Goal: Information Seeking & Learning: Learn about a topic

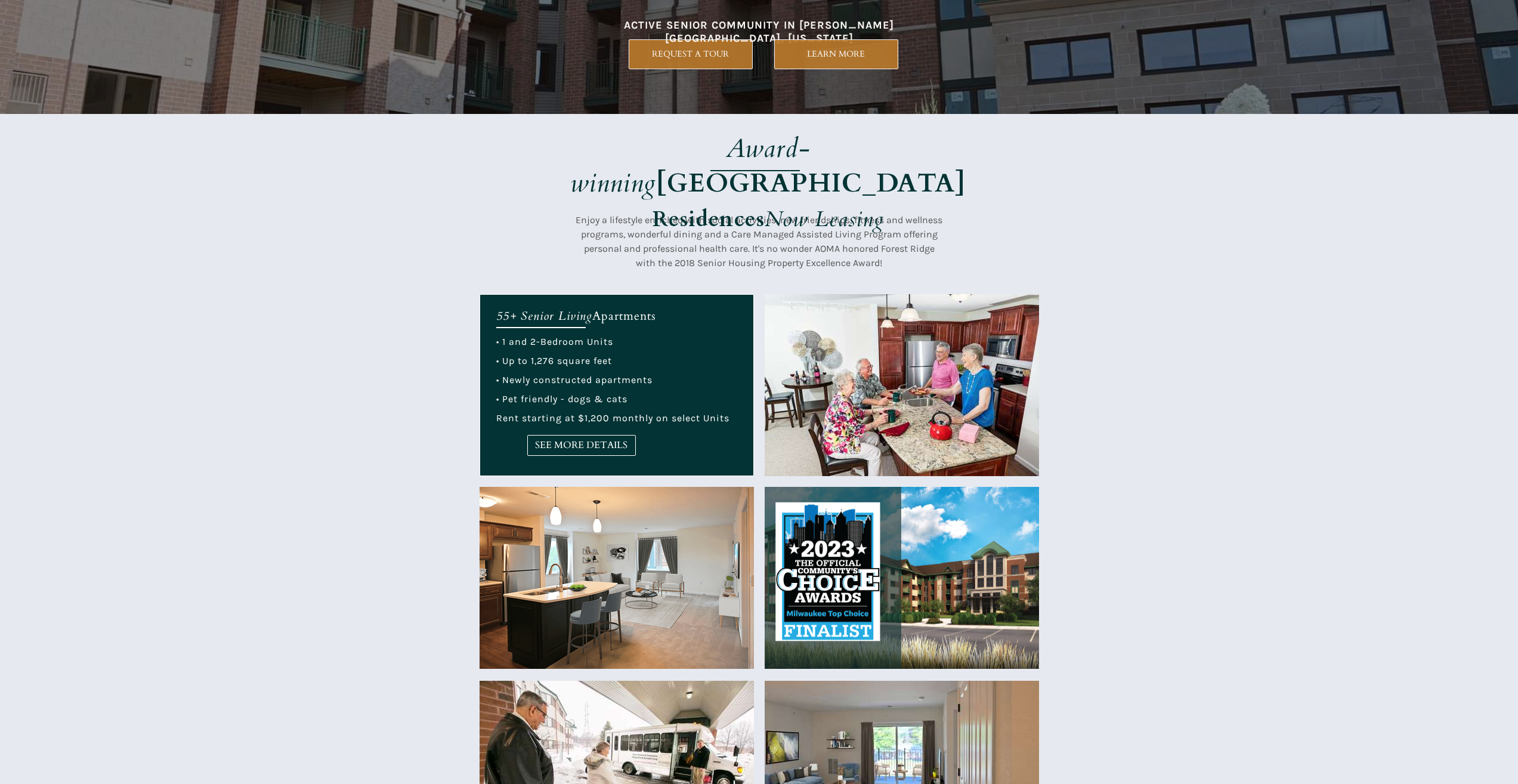
scroll to position [358, 0]
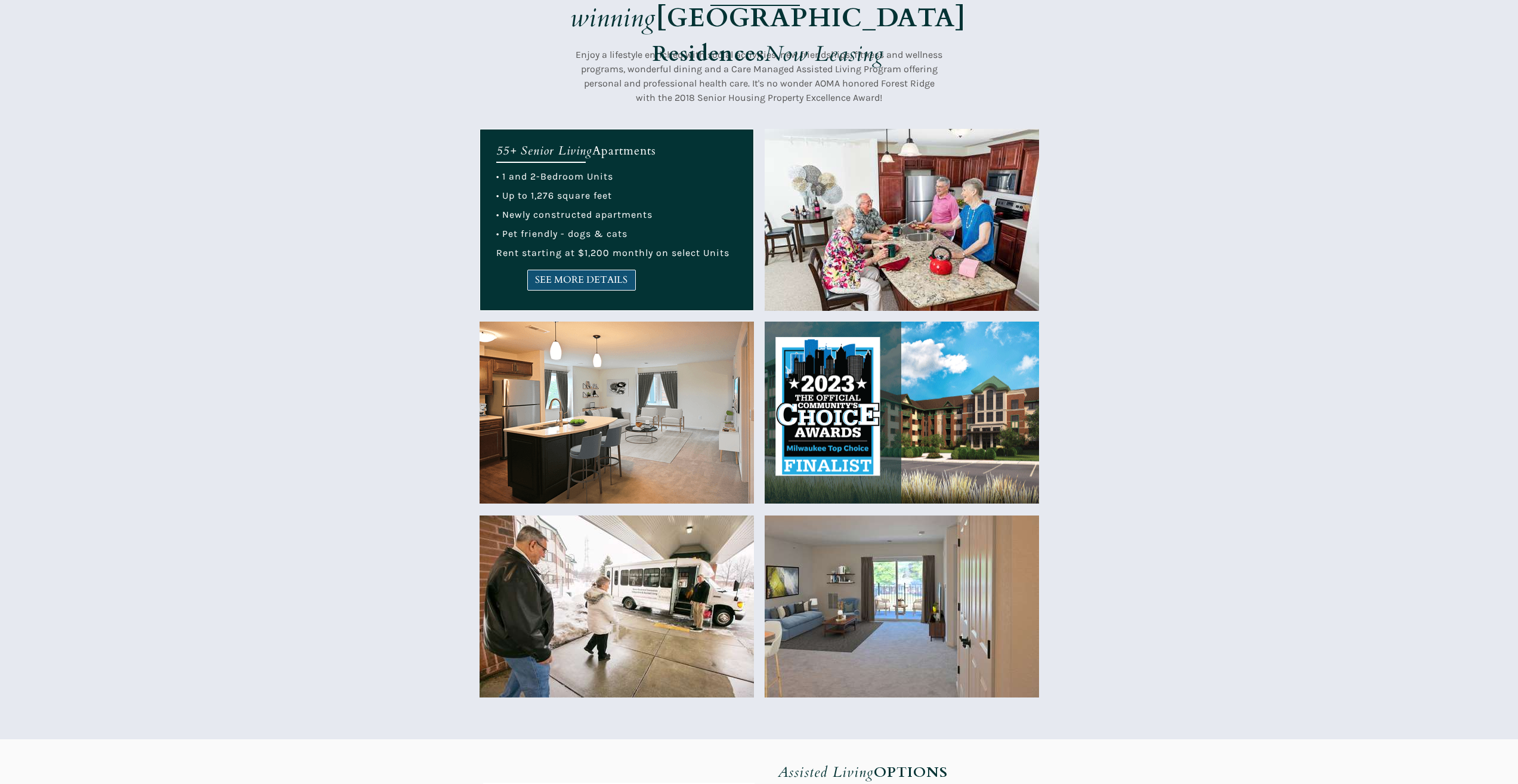
click at [535, 281] on span "SEE MORE DETAILS" at bounding box center [582, 279] width 107 height 11
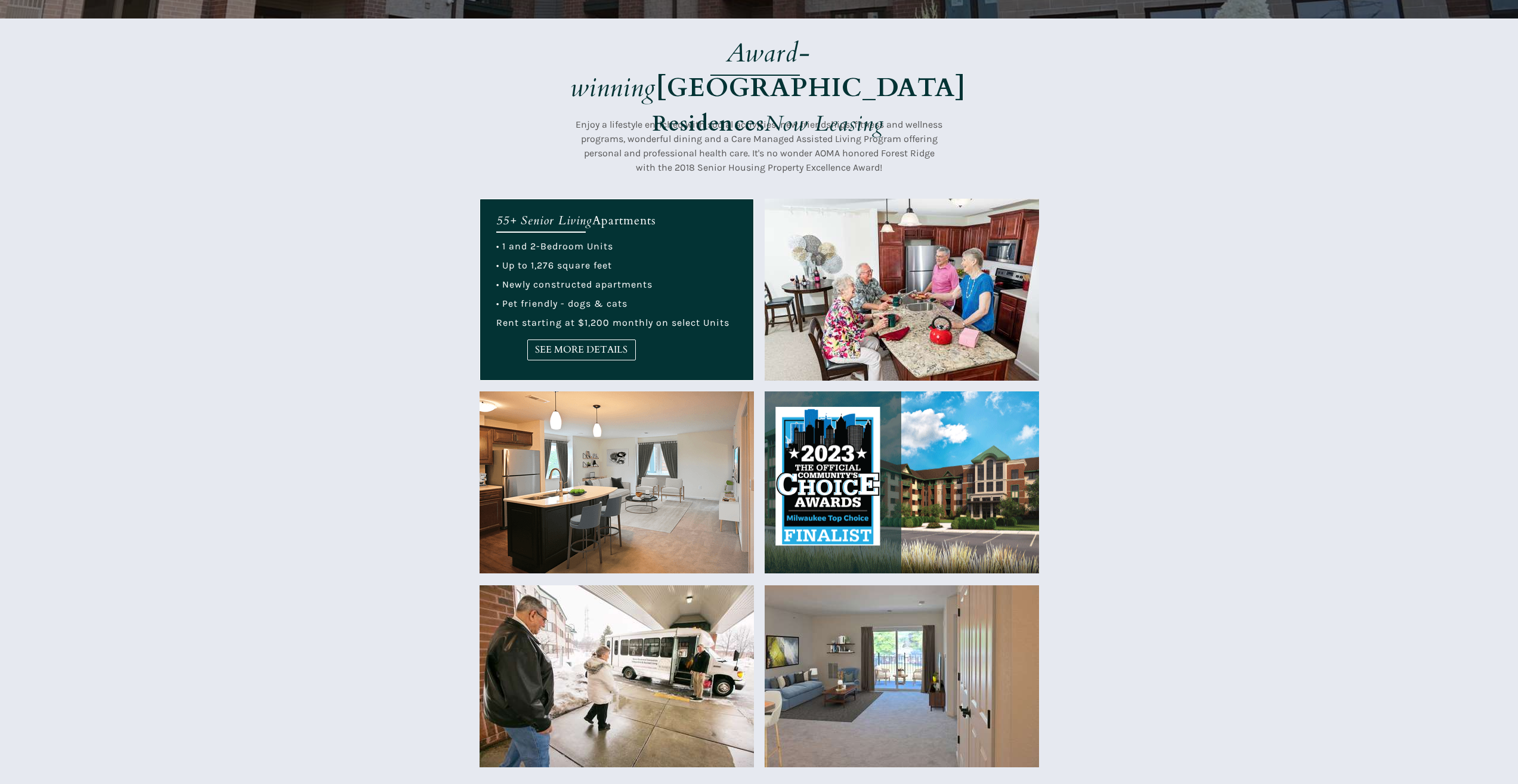
scroll to position [238, 0]
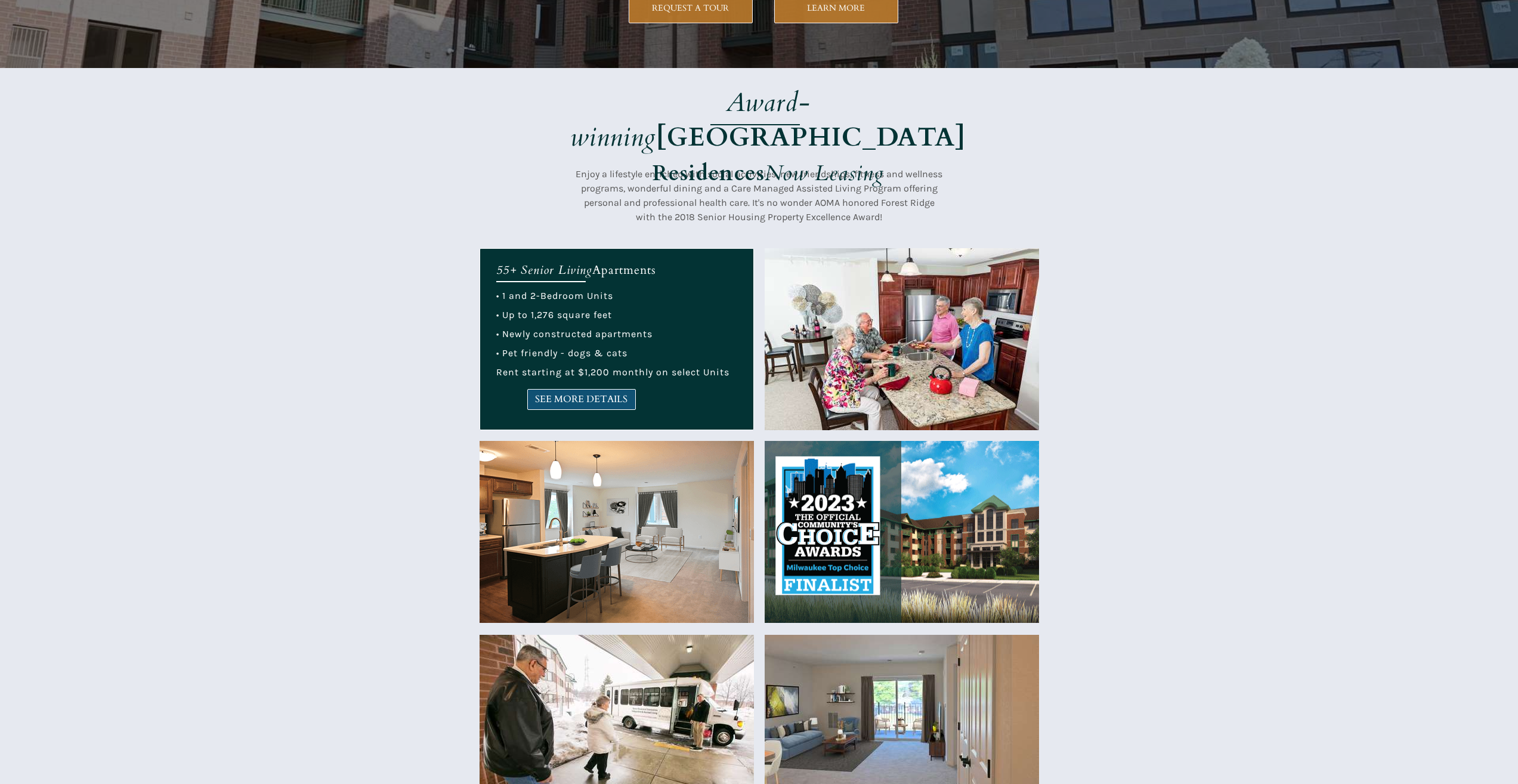
click at [537, 407] on link "SEE MORE DETAILS" at bounding box center [582, 399] width 109 height 21
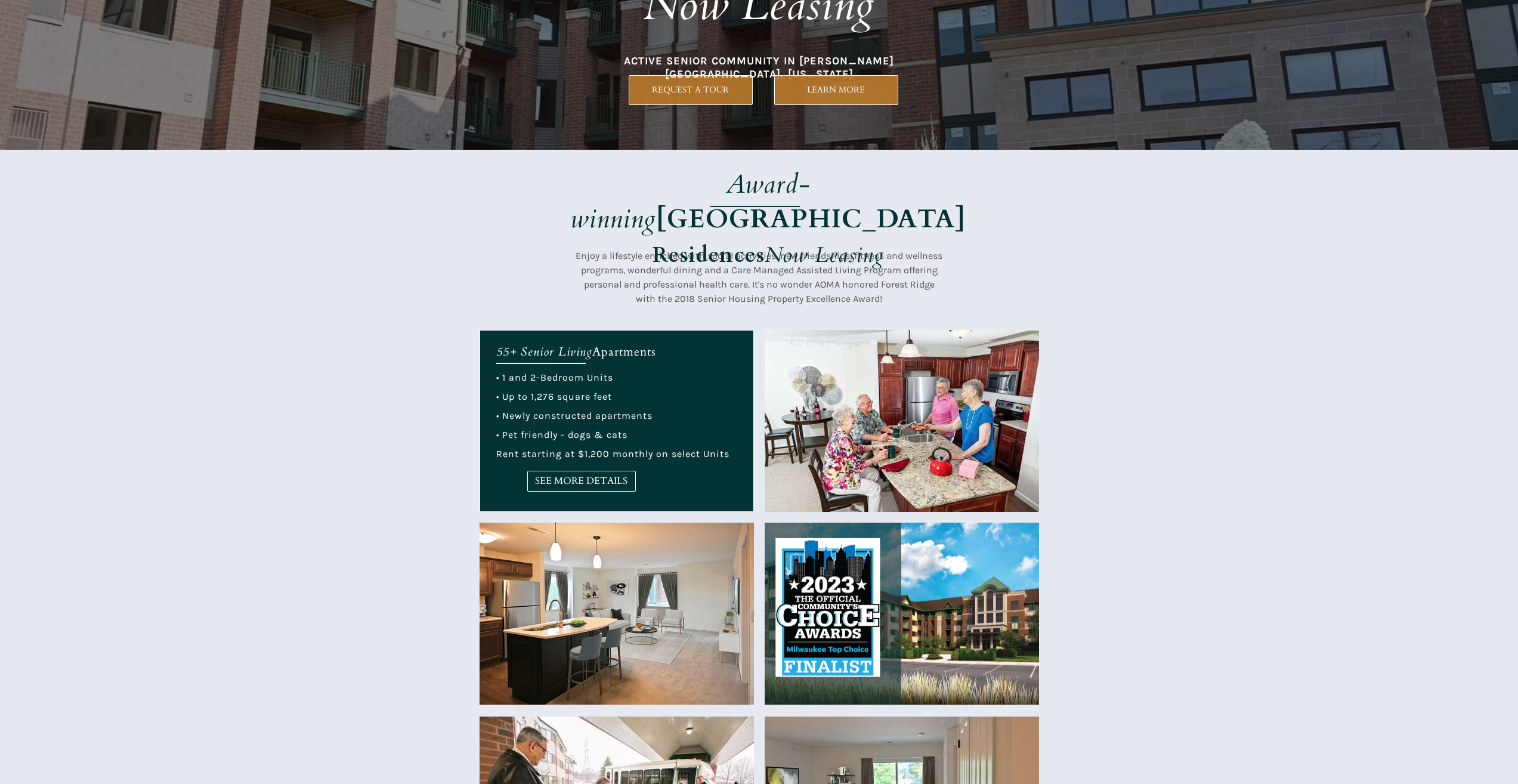
scroll to position [119, 0]
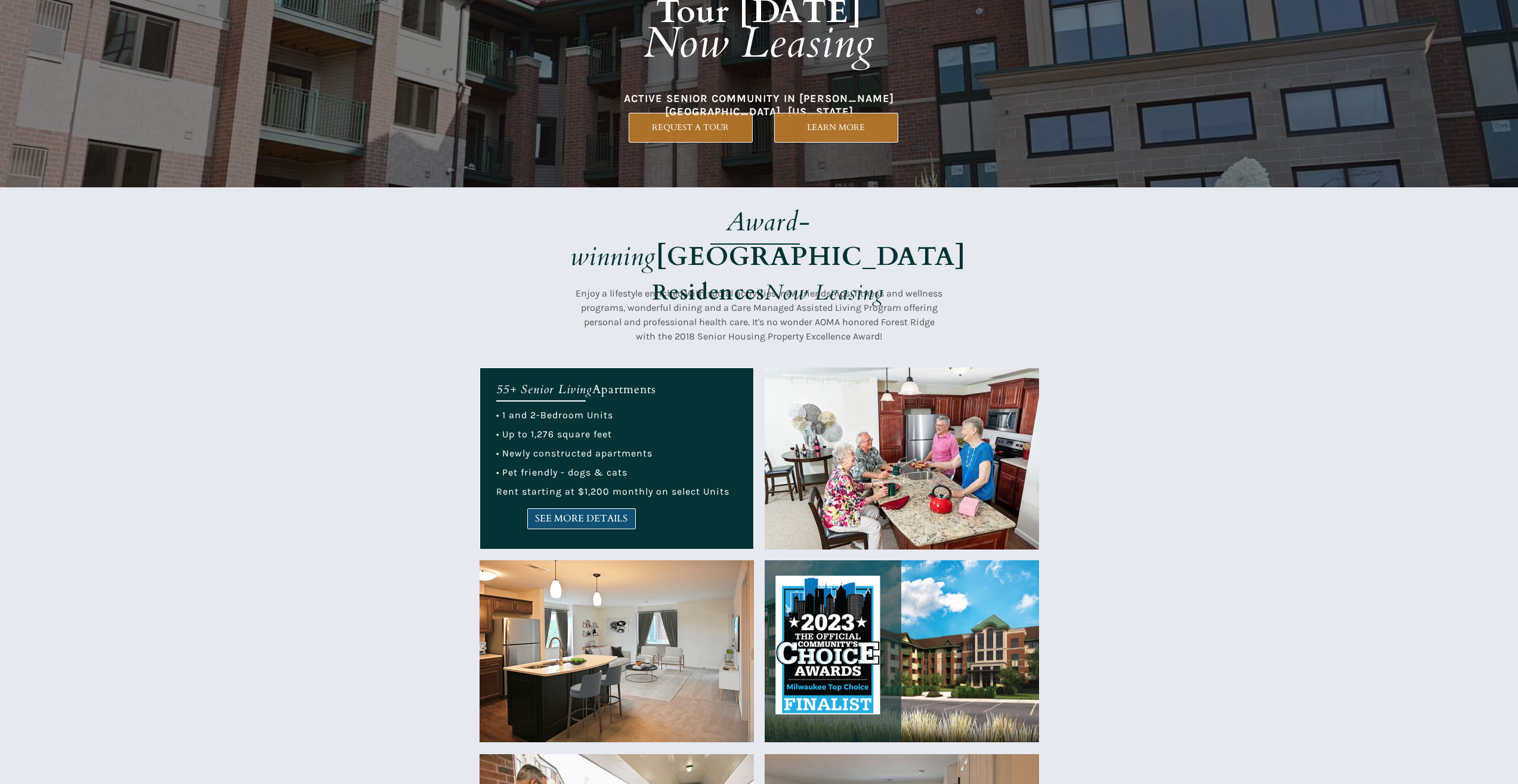
click at [633, 521] on span "SEE MORE DETAILS" at bounding box center [582, 518] width 107 height 11
click at [617, 526] on link "SEE MORE DETAILS" at bounding box center [582, 518] width 109 height 21
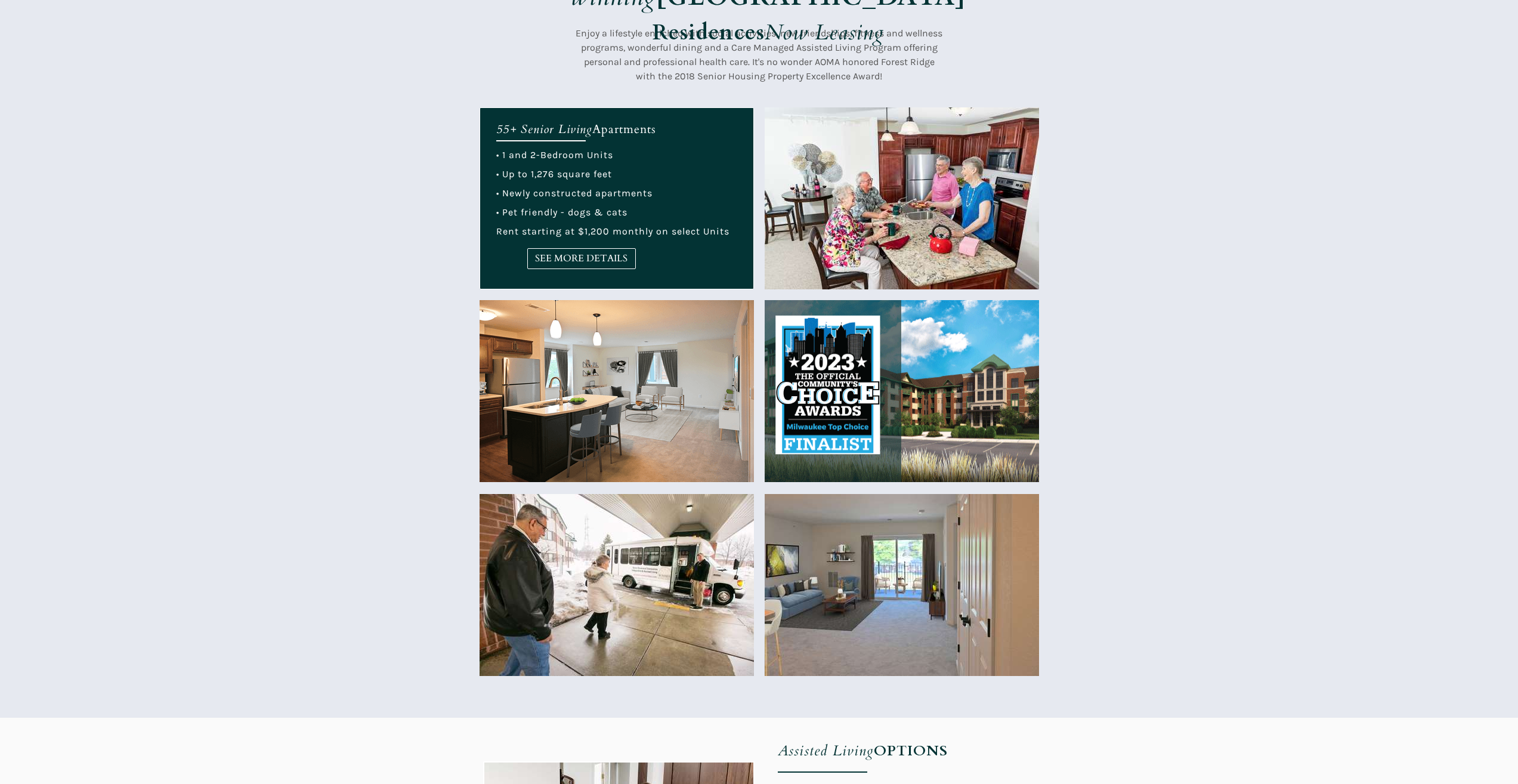
scroll to position [417, 0]
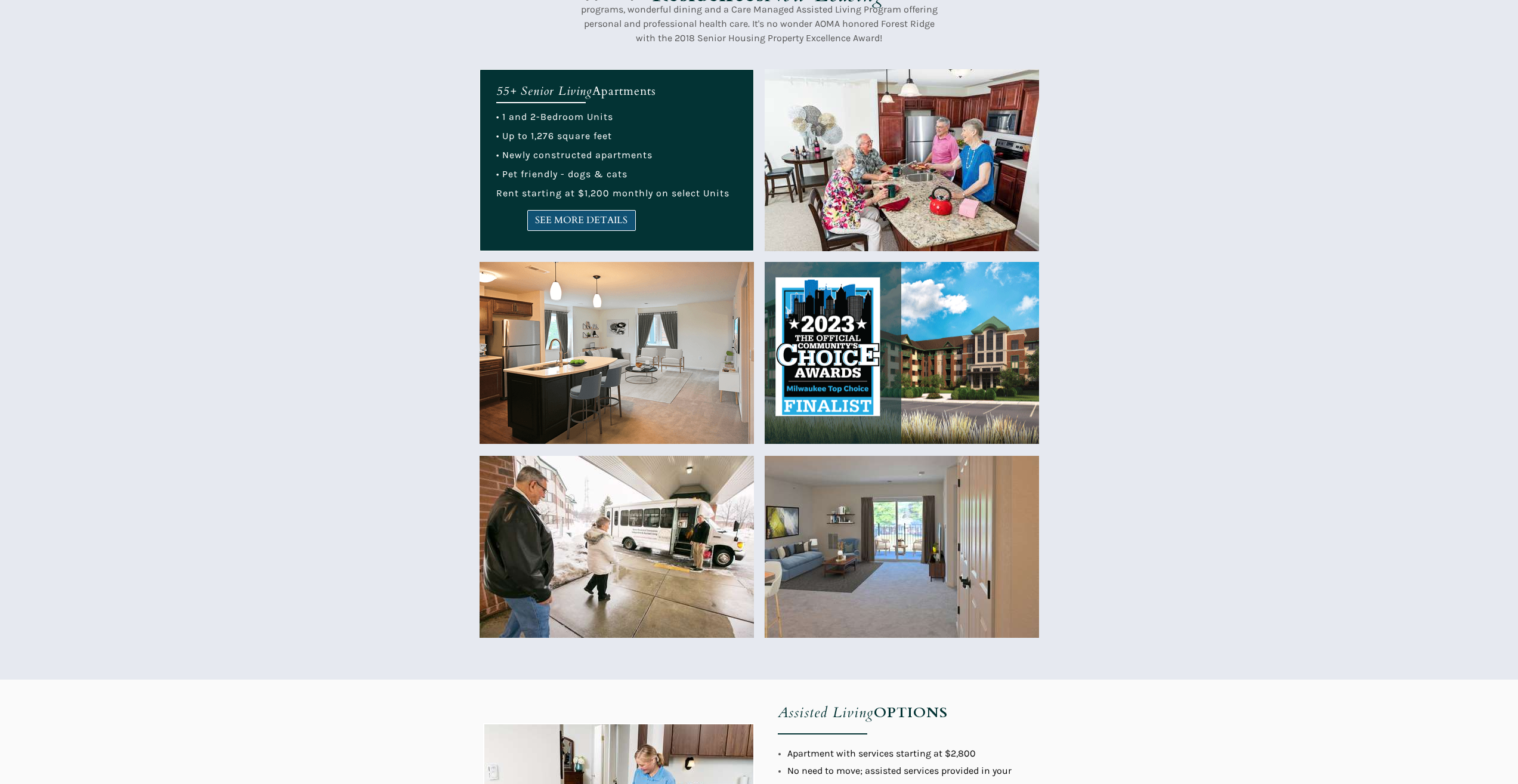
click at [595, 218] on span "SEE MORE DETAILS" at bounding box center [582, 220] width 107 height 11
click at [613, 221] on span "SEE MORE DETAILS" at bounding box center [582, 220] width 107 height 11
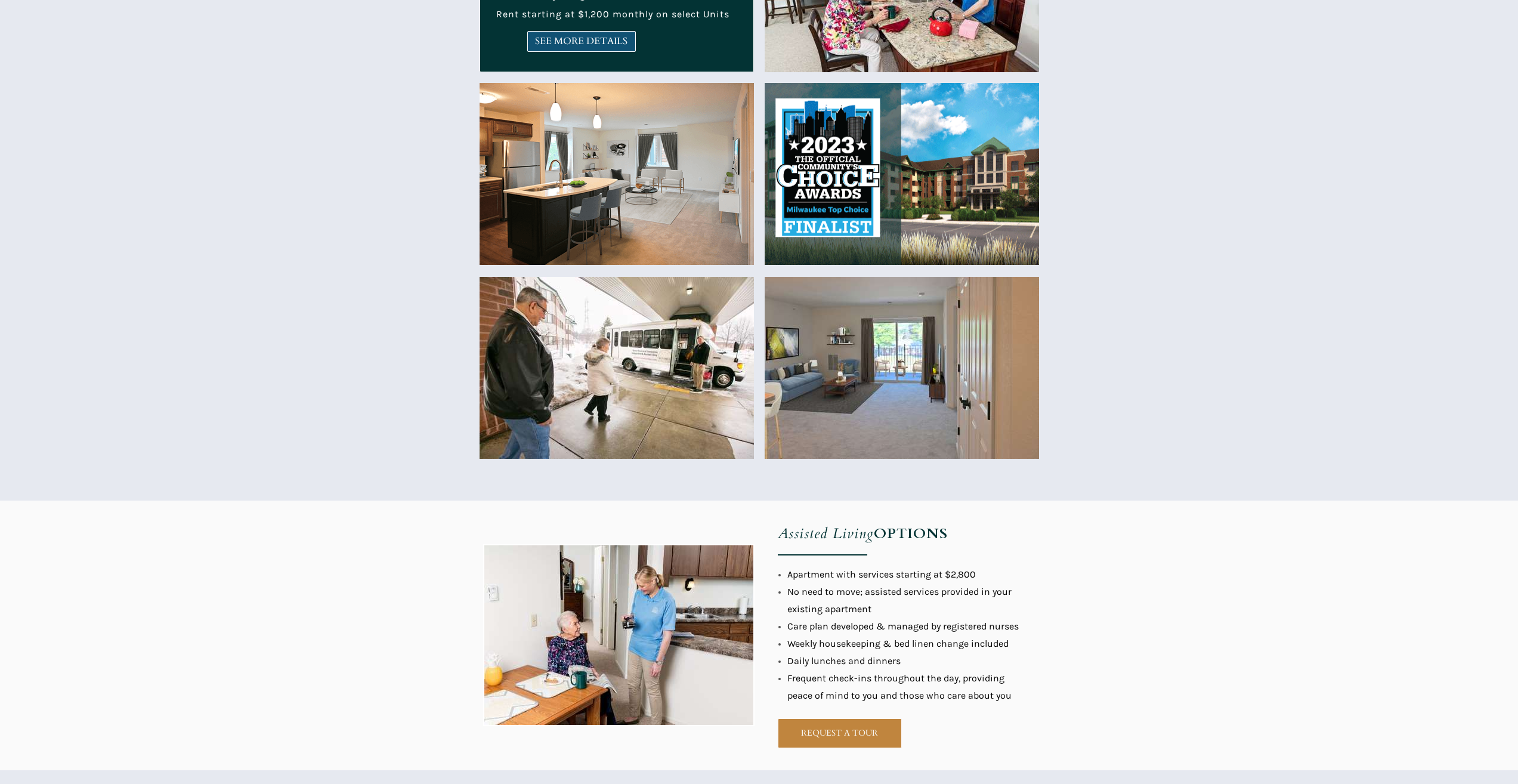
click at [564, 39] on span "SEE MORE DETAILS" at bounding box center [582, 41] width 107 height 11
click at [570, 38] on span "SEE MORE DETAILS" at bounding box center [582, 41] width 107 height 11
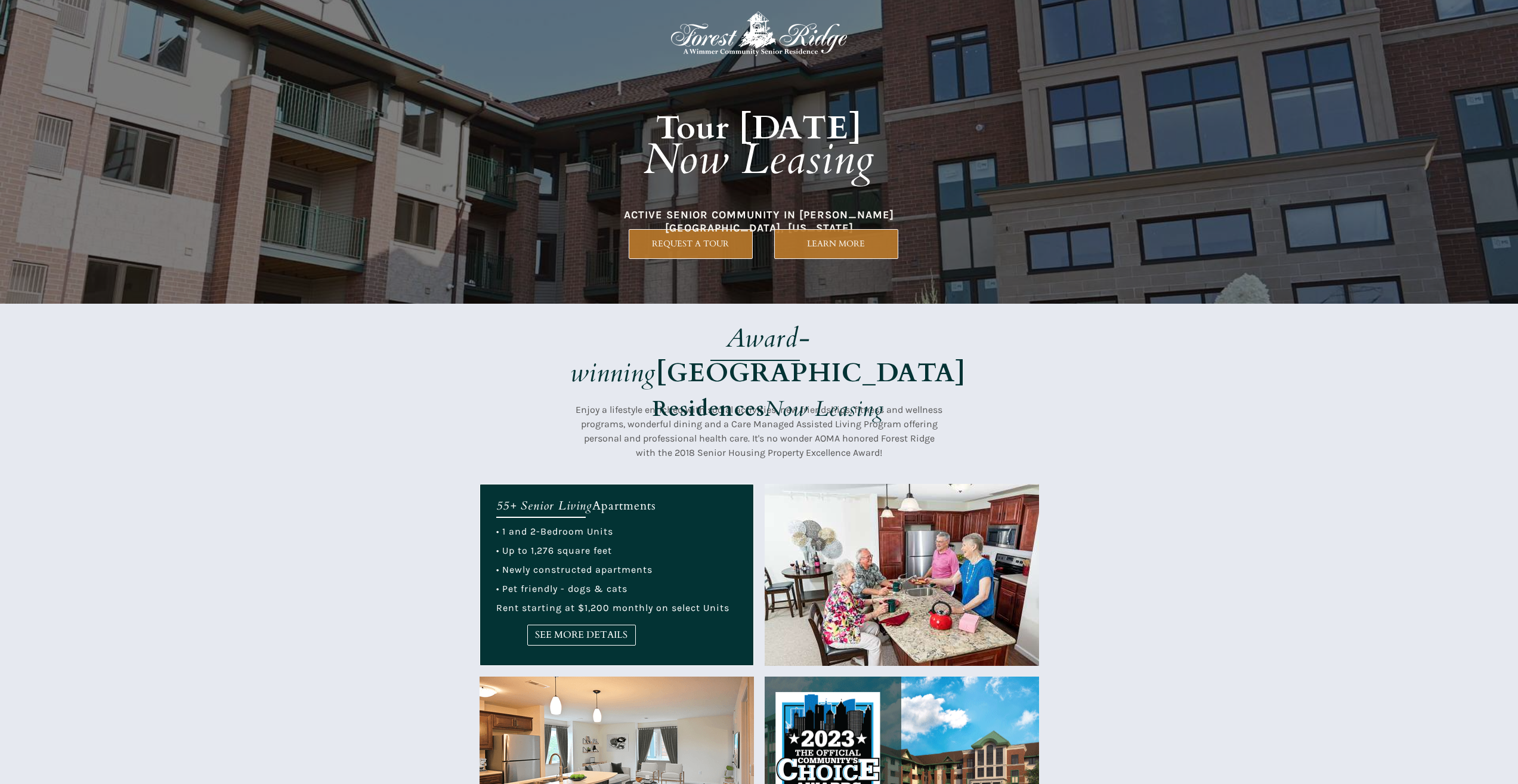
scroll to position [0, 0]
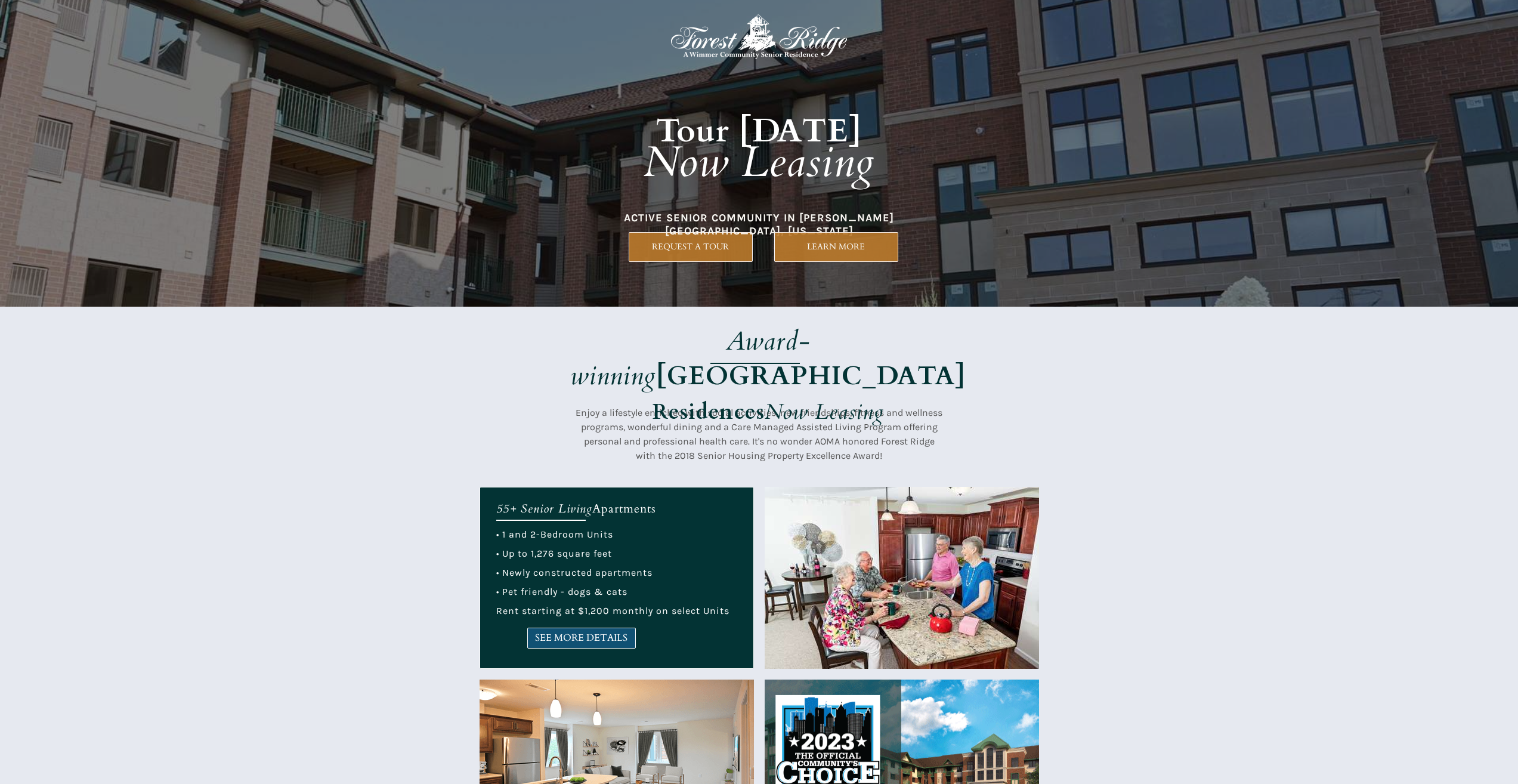
click at [629, 645] on link "SEE MORE DETAILS" at bounding box center [582, 638] width 109 height 21
